Goal: Task Accomplishment & Management: Use online tool/utility

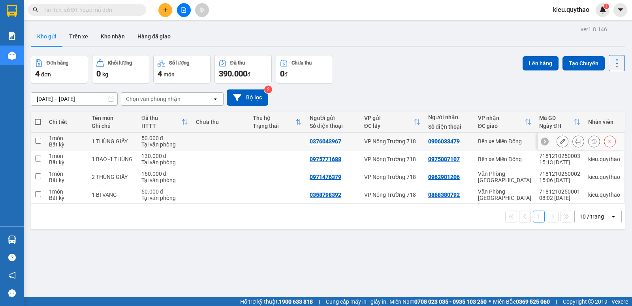
click at [36, 138] on input "checkbox" at bounding box center [38, 141] width 6 height 6
checkbox input "true"
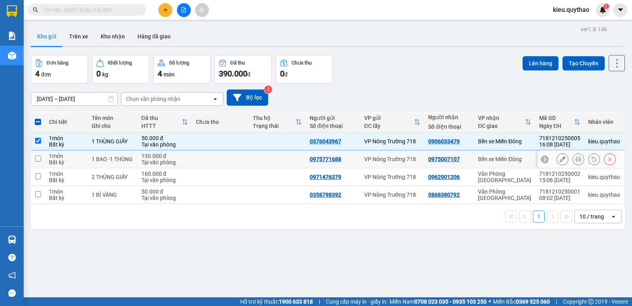
click at [39, 160] on input "checkbox" at bounding box center [38, 158] width 6 height 6
checkbox input "true"
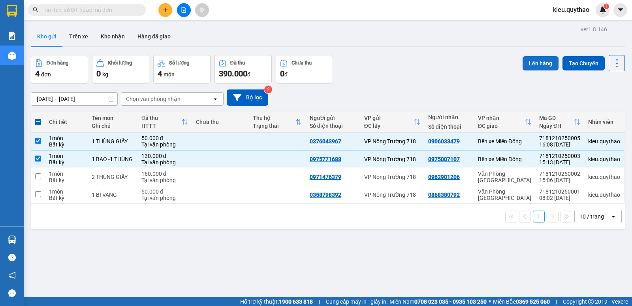
click at [536, 63] on button "Lên hàng" at bounding box center [541, 63] width 36 height 14
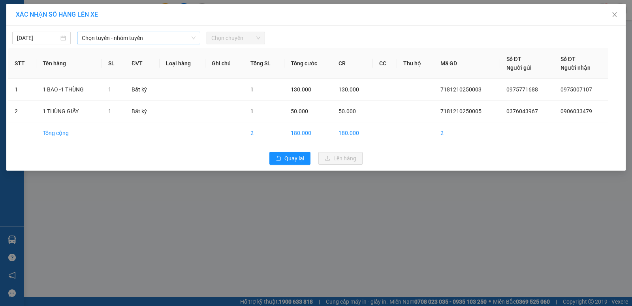
click at [131, 40] on span "Chọn tuyến - nhóm tuyến" at bounding box center [139, 38] width 114 height 12
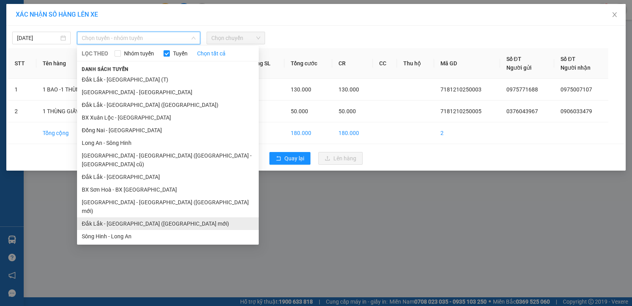
click at [143, 217] on li "Đắk Lắk - [GEOGRAPHIC_DATA] ([GEOGRAPHIC_DATA] mới)" at bounding box center [168, 223] width 182 height 13
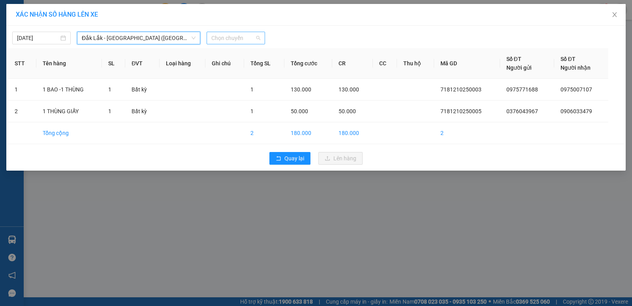
click at [238, 39] on span "Chọn chuyến" at bounding box center [235, 38] width 49 height 12
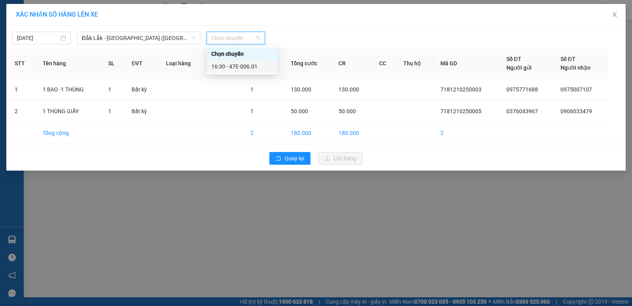
click at [246, 70] on div "16:30 - 47E-006.01" at bounding box center [242, 66] width 62 height 9
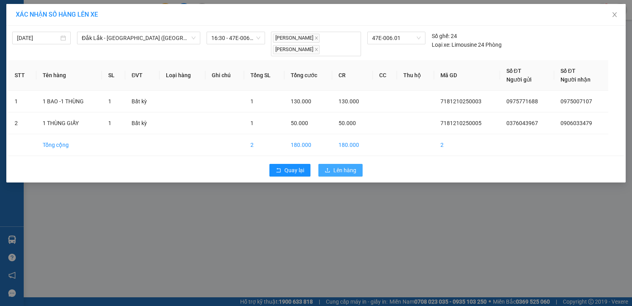
click at [340, 172] on span "Lên hàng" at bounding box center [345, 170] width 23 height 9
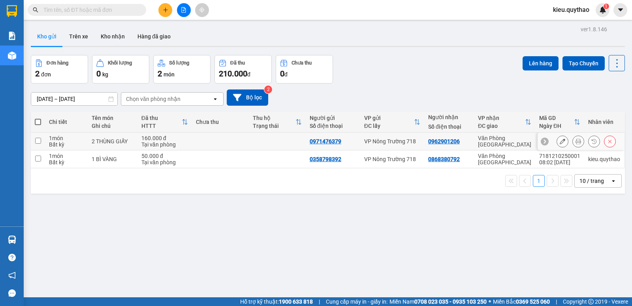
drag, startPoint x: 40, startPoint y: 139, endPoint x: 43, endPoint y: 148, distance: 9.8
click at [40, 139] on input "checkbox" at bounding box center [38, 141] width 6 height 6
checkbox input "true"
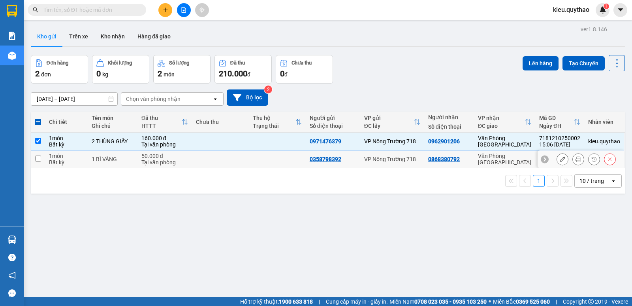
click at [40, 158] on input "checkbox" at bounding box center [38, 158] width 6 height 6
checkbox input "true"
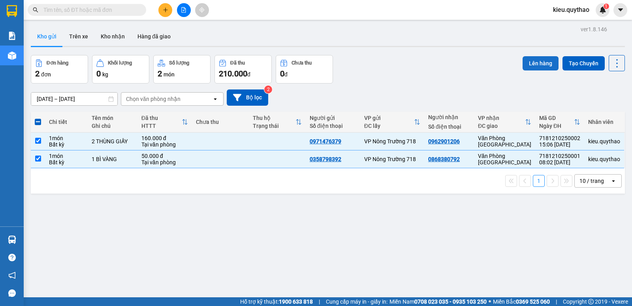
click at [530, 65] on button "Lên hàng" at bounding box center [541, 63] width 36 height 14
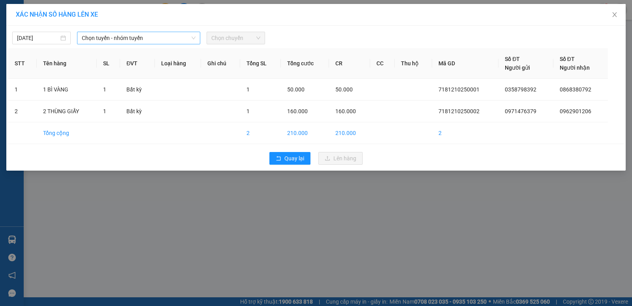
click at [164, 39] on span "Chọn tuyến - nhóm tuyến" at bounding box center [139, 38] width 114 height 12
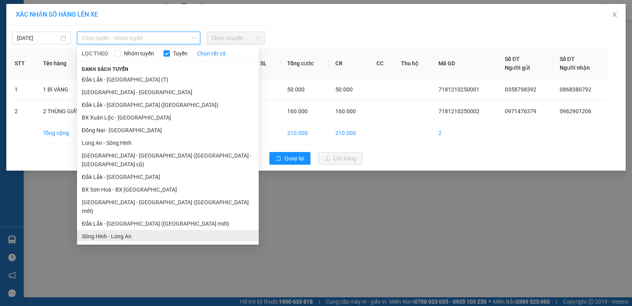
click at [145, 230] on li "Sông Hinh - Long An" at bounding box center [168, 236] width 182 height 13
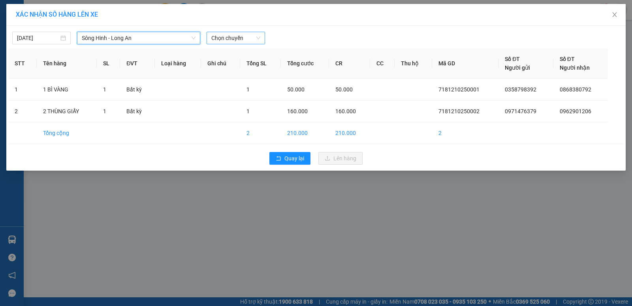
click at [240, 40] on span "Chọn chuyến" at bounding box center [235, 38] width 49 height 12
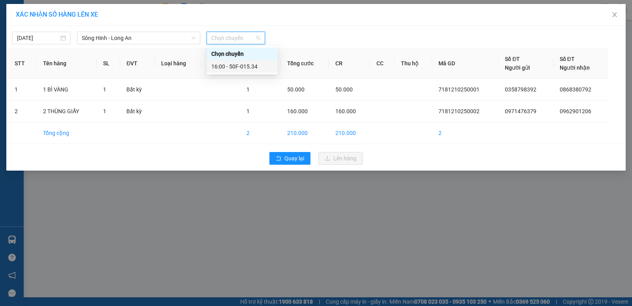
click at [250, 71] on div "16:00 - 50F-015.34" at bounding box center [242, 66] width 71 height 13
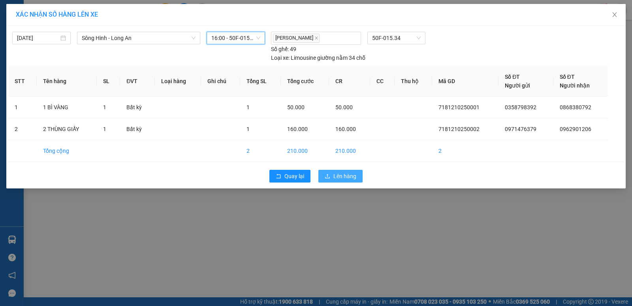
click at [341, 177] on span "Lên hàng" at bounding box center [345, 176] width 23 height 9
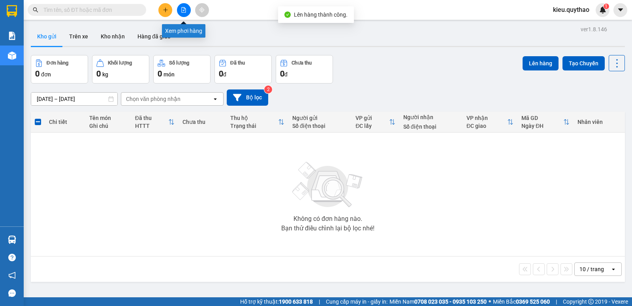
click at [184, 8] on icon "file-add" at bounding box center [184, 10] width 6 height 6
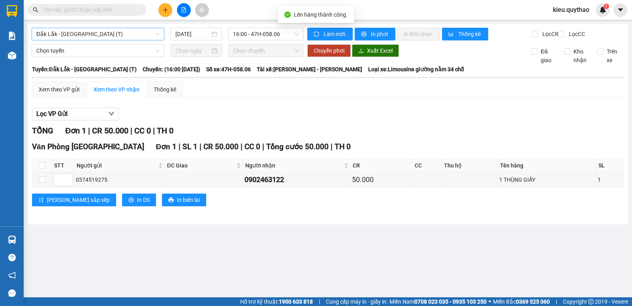
click at [113, 36] on span "Đắk Lắk - [GEOGRAPHIC_DATA] (T)" at bounding box center [97, 34] width 123 height 12
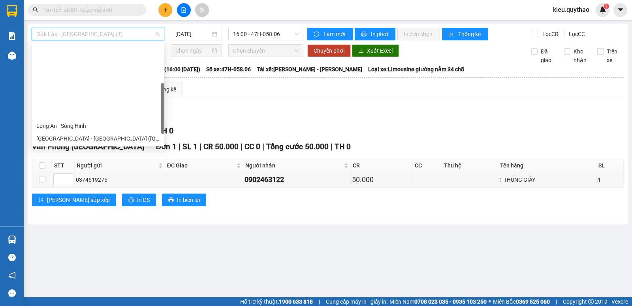
scroll to position [79, 0]
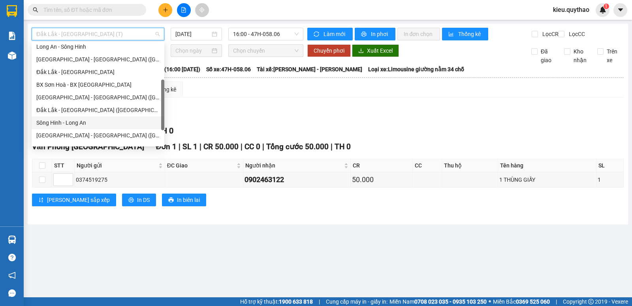
click at [79, 123] on div "Sông Hinh - Long An" at bounding box center [97, 122] width 123 height 9
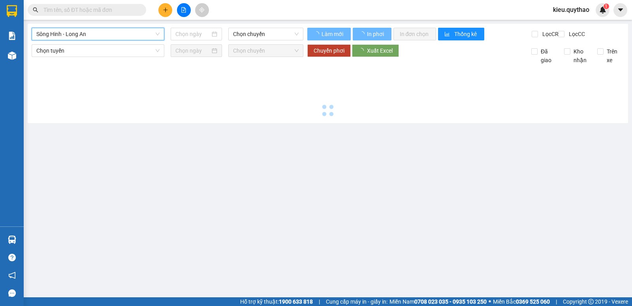
type input "[DATE]"
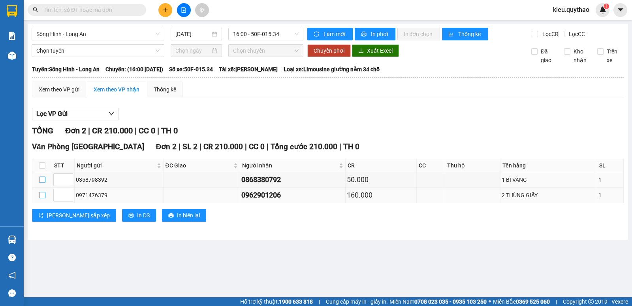
drag, startPoint x: 42, startPoint y: 186, endPoint x: 45, endPoint y: 203, distance: 17.2
click at [42, 183] on input "checkbox" at bounding box center [42, 179] width 6 height 6
checkbox input "true"
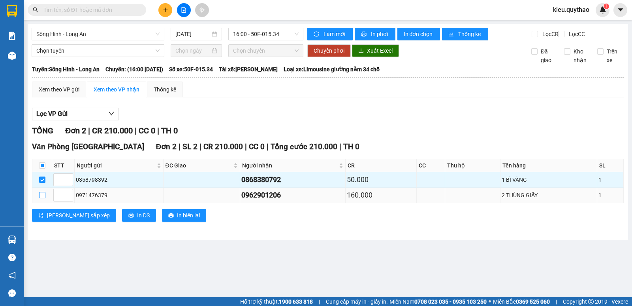
click at [44, 198] on input "checkbox" at bounding box center [42, 195] width 6 height 6
checkbox input "true"
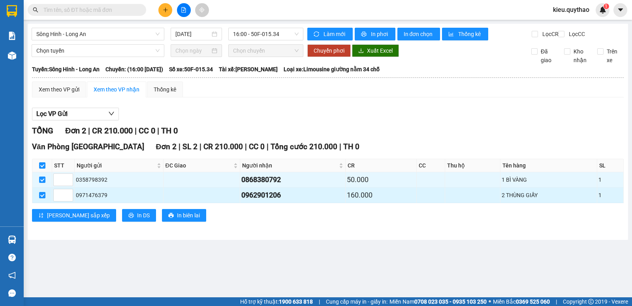
checkbox input "true"
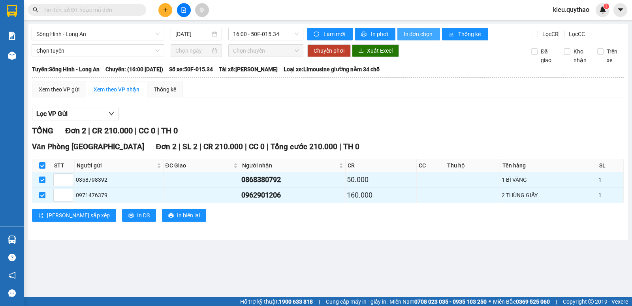
click at [429, 36] on span "In đơn chọn" at bounding box center [419, 34] width 30 height 9
click at [119, 32] on span "Sông Hinh - Long An" at bounding box center [97, 34] width 123 height 12
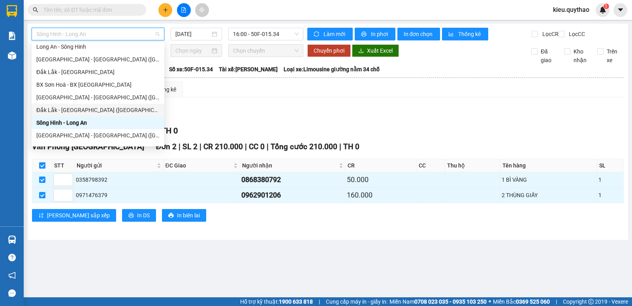
click at [110, 111] on div "Đắk Lắk - [GEOGRAPHIC_DATA] ([GEOGRAPHIC_DATA] mới)" at bounding box center [97, 110] width 123 height 9
type input "[DATE]"
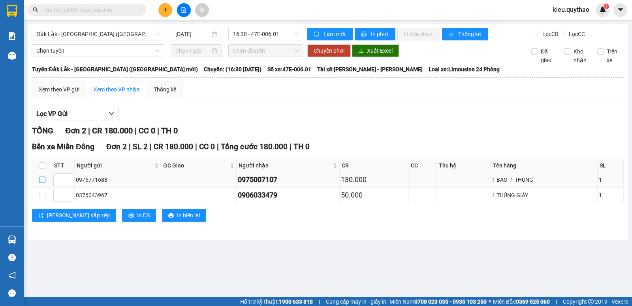
click at [43, 183] on input "checkbox" at bounding box center [42, 179] width 6 height 6
checkbox input "true"
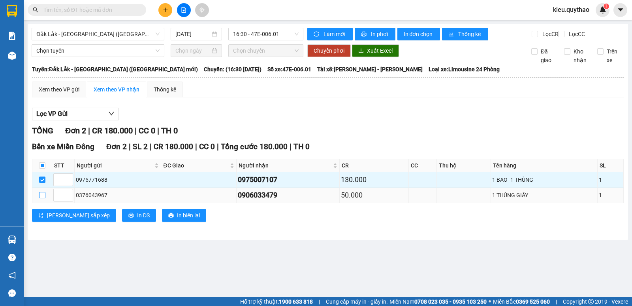
click at [42, 198] on input "checkbox" at bounding box center [42, 195] width 6 height 6
checkbox input "true"
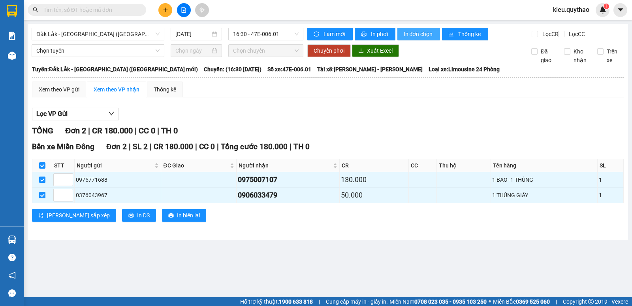
click at [422, 32] on span "In đơn chọn" at bounding box center [419, 34] width 30 height 9
